Goal: Register for event/course

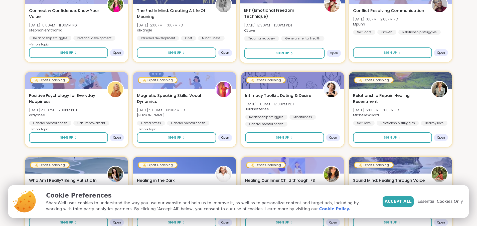
scroll to position [92, 0]
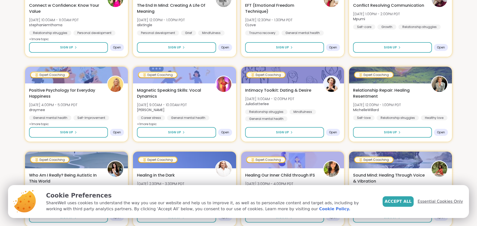
click at [433, 203] on span "Essential Cookies Only" at bounding box center [439, 202] width 45 height 6
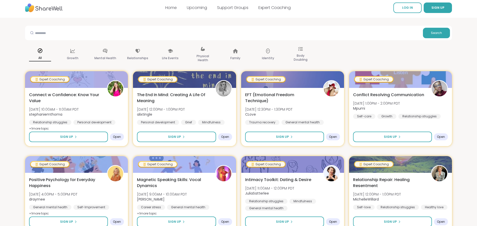
scroll to position [0, 0]
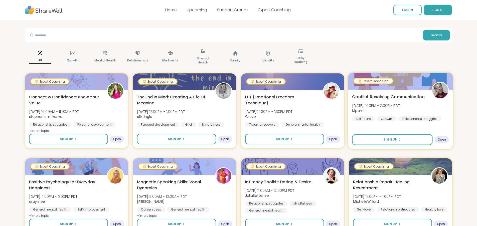
click at [376, 96] on span "Conflict Resolving Communication" at bounding box center [388, 97] width 73 height 6
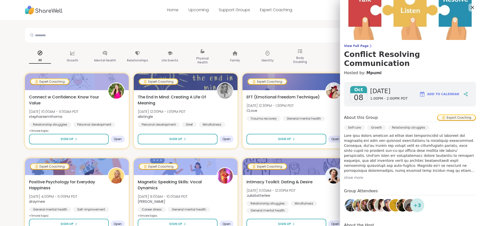
click at [355, 175] on div "show more" at bounding box center [410, 177] width 132 height 5
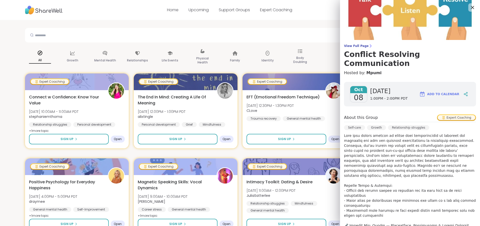
click at [470, 7] on icon at bounding box center [473, 7] width 6 height 6
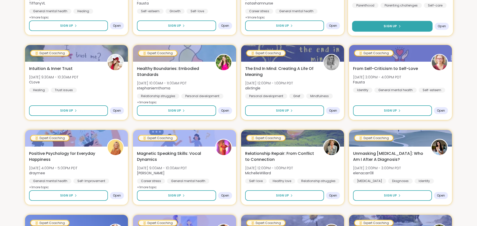
scroll to position [459, 0]
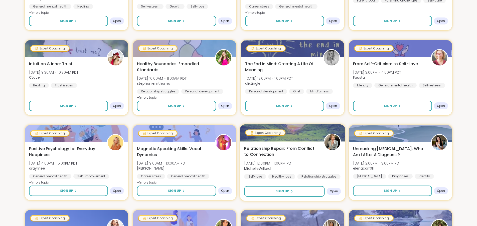
click at [308, 154] on span "Relationship Repair: From Conflict to Connection" at bounding box center [281, 152] width 74 height 12
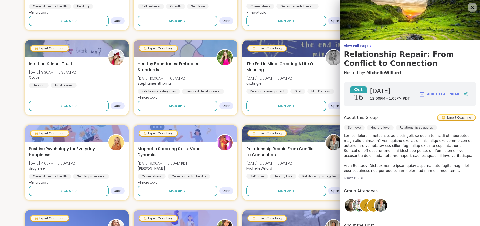
click at [470, 7] on icon at bounding box center [473, 7] width 6 height 6
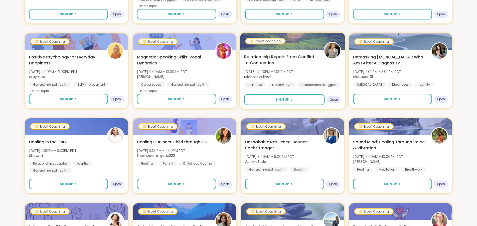
scroll to position [642, 0]
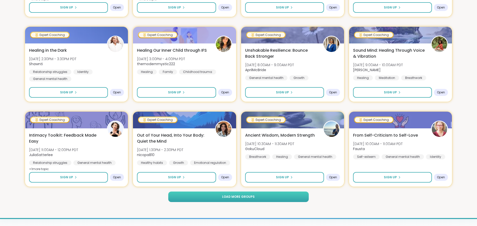
click at [276, 194] on button "Load more groups" at bounding box center [238, 197] width 140 height 11
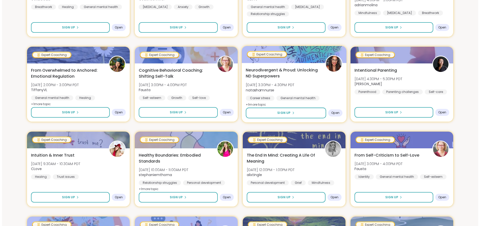
scroll to position [0, 0]
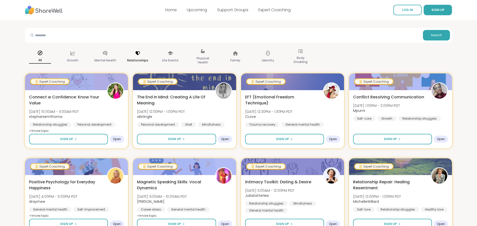
click at [139, 55] on icon at bounding box center [138, 54] width 6 height 6
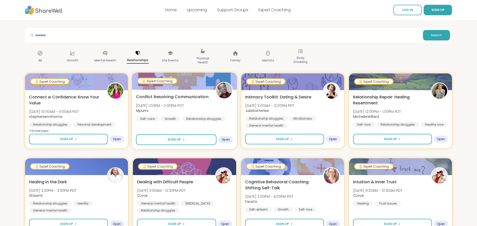
click at [225, 138] on span "Open" at bounding box center [225, 140] width 8 height 4
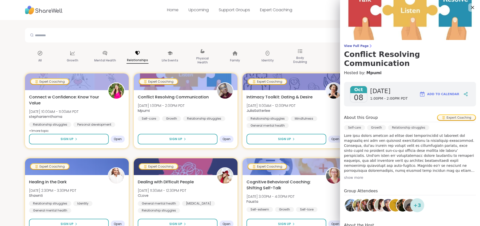
click at [470, 6] on icon at bounding box center [473, 7] width 6 height 6
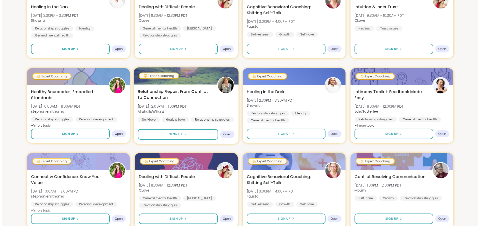
scroll to position [183, 0]
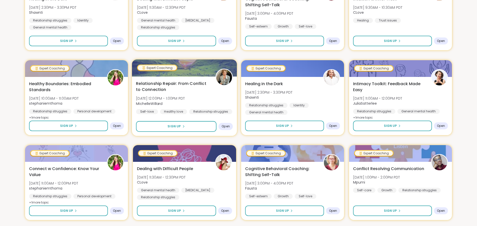
click at [175, 91] on span "Relationship Repair: From Conflict to Connection" at bounding box center [173, 87] width 74 height 12
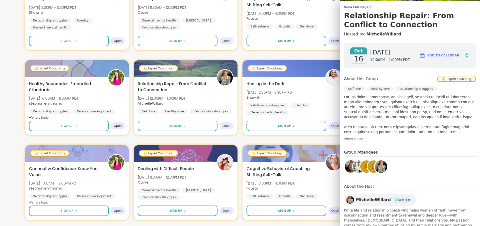
scroll to position [58, 0]
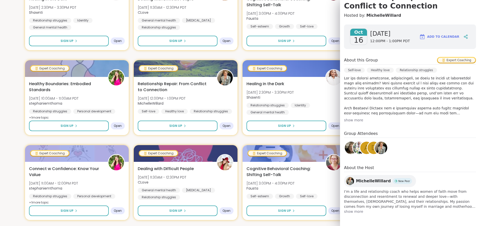
click at [350, 210] on span "show more" at bounding box center [410, 211] width 132 height 5
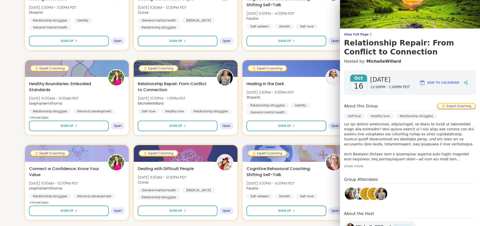
scroll to position [0, 0]
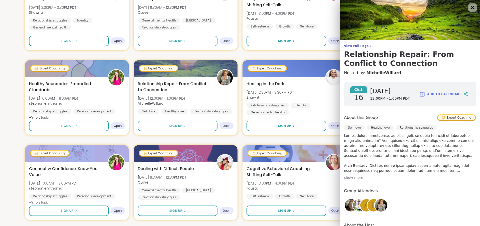
click at [470, 7] on icon at bounding box center [473, 7] width 6 height 6
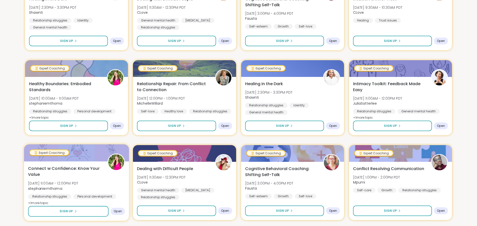
click at [84, 172] on span "Connect w Confidence: Know Your Value" at bounding box center [65, 172] width 74 height 12
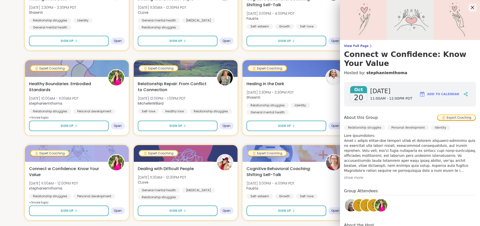
click at [470, 5] on icon at bounding box center [473, 7] width 6 height 6
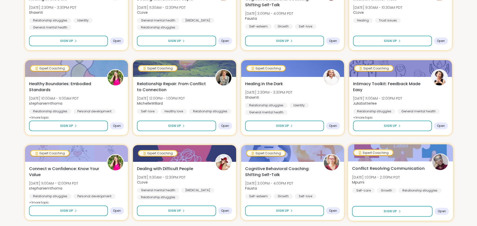
click at [400, 184] on span "Mpumi" at bounding box center [376, 182] width 48 height 5
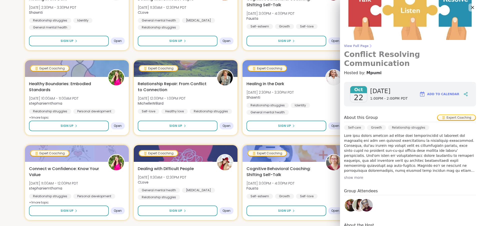
click at [356, 46] on span "View Full Page" at bounding box center [410, 46] width 132 height 4
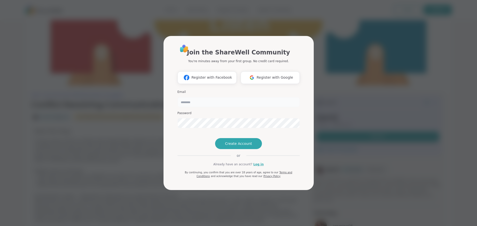
click at [226, 97] on input "email" at bounding box center [238, 102] width 122 height 10
type input "**********"
click at [240, 149] on button "Create Account" at bounding box center [238, 143] width 47 height 11
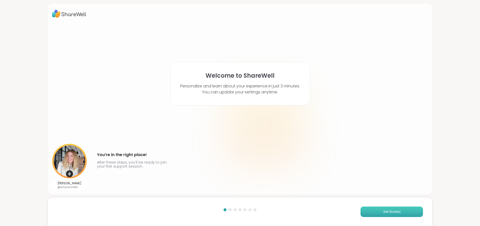
click at [373, 213] on button "Get Started" at bounding box center [392, 212] width 63 height 11
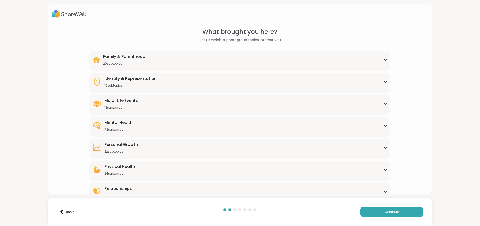
click at [383, 189] on div "Relationships 22 subtopics" at bounding box center [240, 192] width 295 height 12
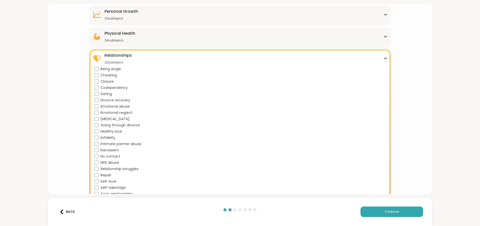
scroll to position [145, 0]
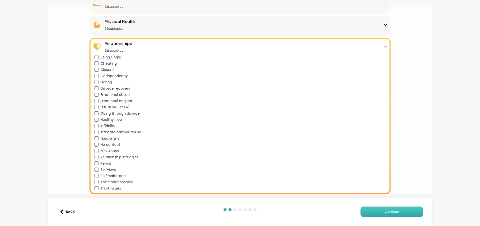
click at [396, 212] on button "Continue" at bounding box center [392, 212] width 63 height 11
